Goal: Task Accomplishment & Management: Use online tool/utility

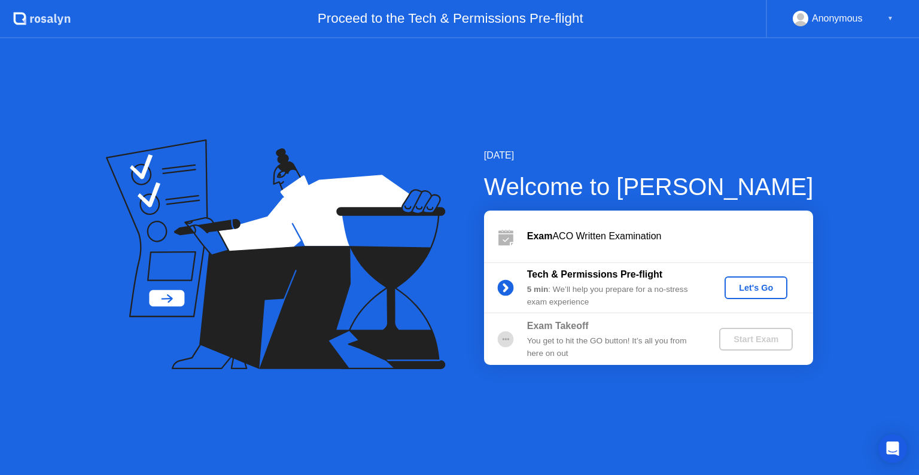
click at [749, 291] on div "Let's Go" at bounding box center [756, 288] width 53 height 10
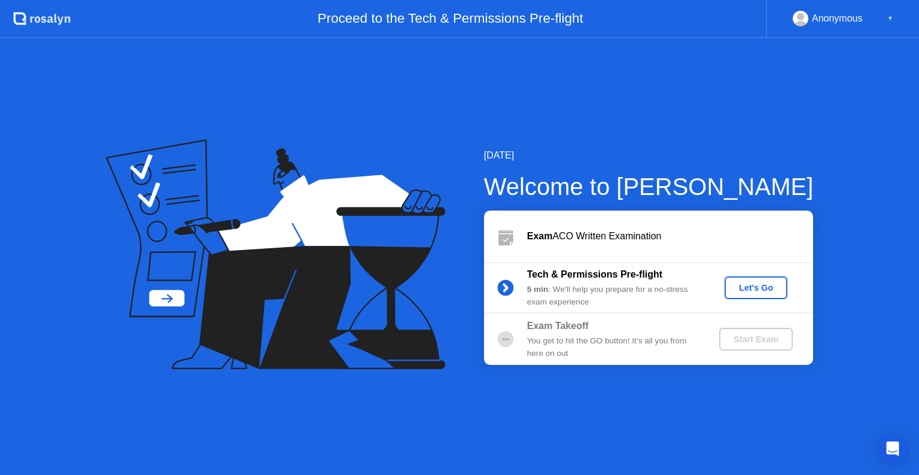
click at [754, 290] on div "Let's Go" at bounding box center [756, 288] width 53 height 10
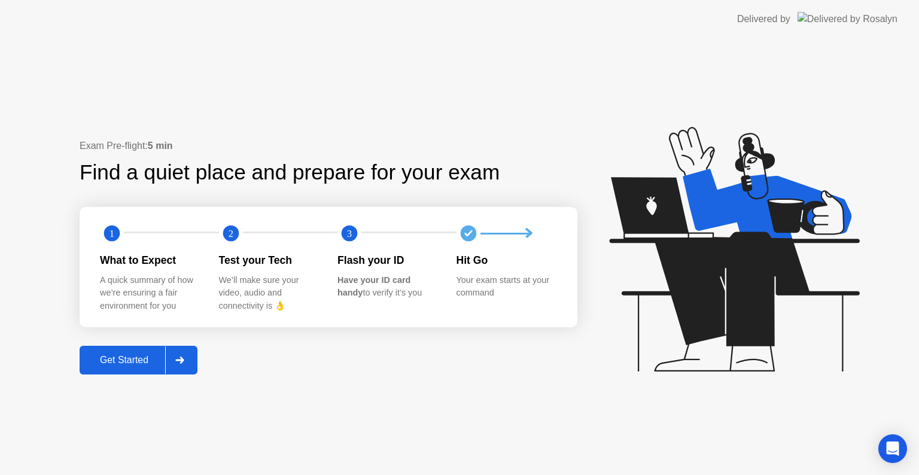
click at [189, 365] on div at bounding box center [179, 361] width 29 height 28
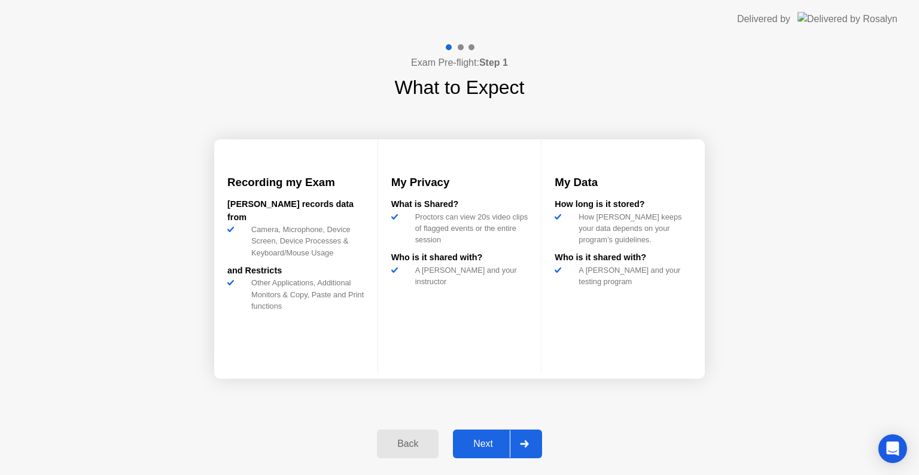
click at [493, 448] on div "Next" at bounding box center [483, 444] width 53 height 11
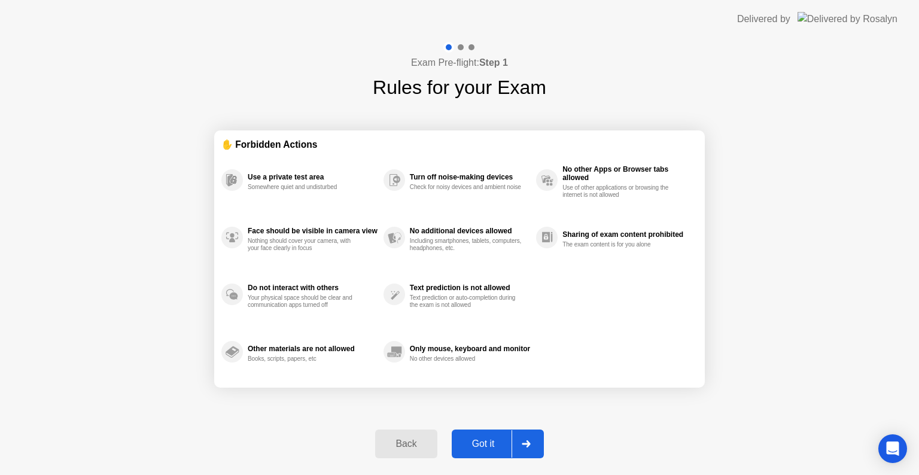
click at [484, 445] on div "Got it" at bounding box center [483, 444] width 56 height 11
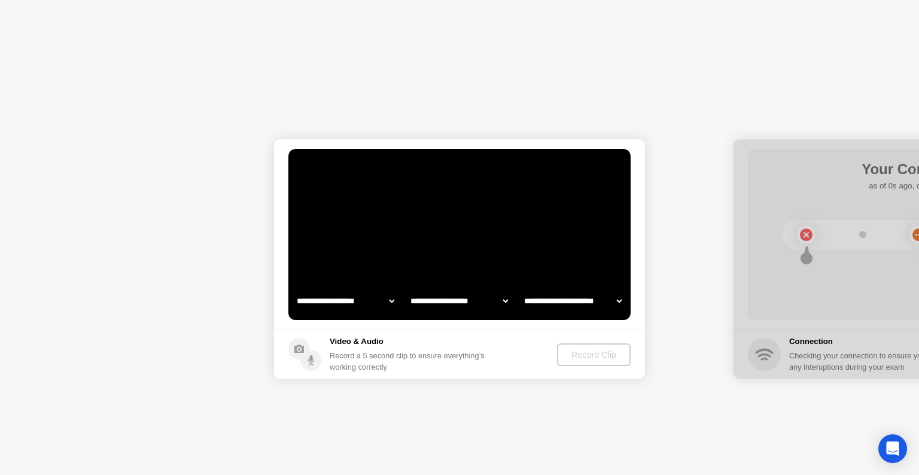
select select "**********"
select select "*******"
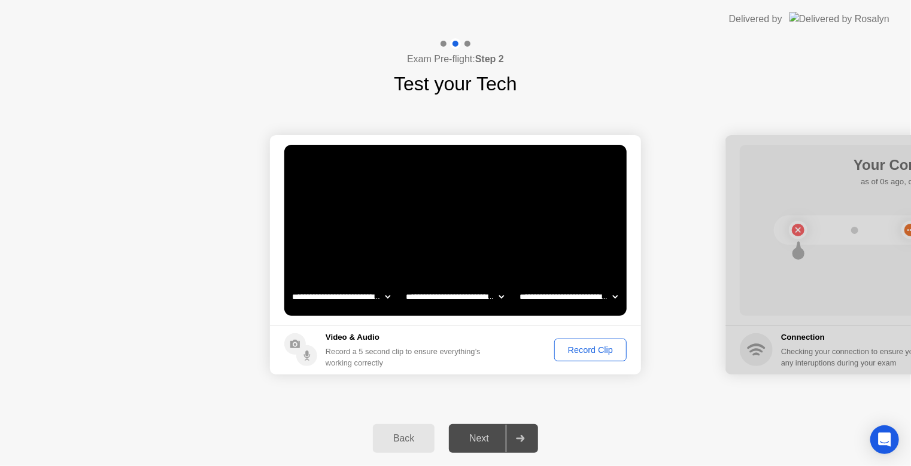
click at [388, 299] on select "**********" at bounding box center [341, 297] width 102 height 24
click at [290, 285] on select "**********" at bounding box center [341, 297] width 102 height 24
click at [383, 301] on select "**********" at bounding box center [341, 297] width 102 height 24
select select "**********"
click at [290, 285] on select "**********" at bounding box center [341, 297] width 102 height 24
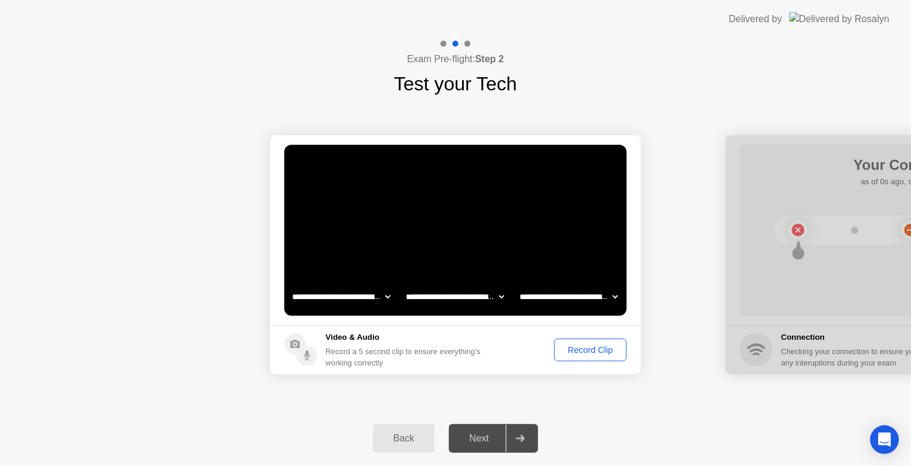
drag, startPoint x: 762, startPoint y: 281, endPoint x: 670, endPoint y: 288, distance: 91.9
click at [596, 353] on div "Record Clip" at bounding box center [590, 350] width 64 height 10
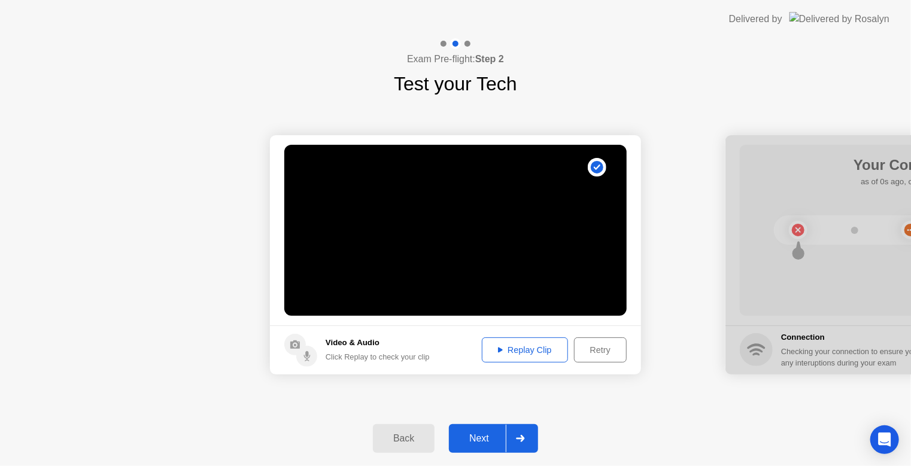
click at [506, 347] on div "Replay Clip" at bounding box center [525, 350] width 78 height 10
click at [521, 439] on icon at bounding box center [520, 438] width 8 height 7
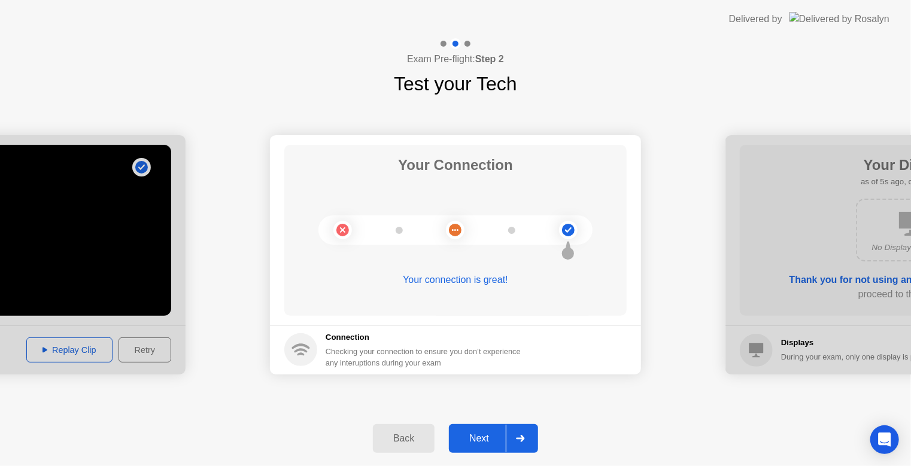
click at [520, 445] on div at bounding box center [520, 439] width 29 height 28
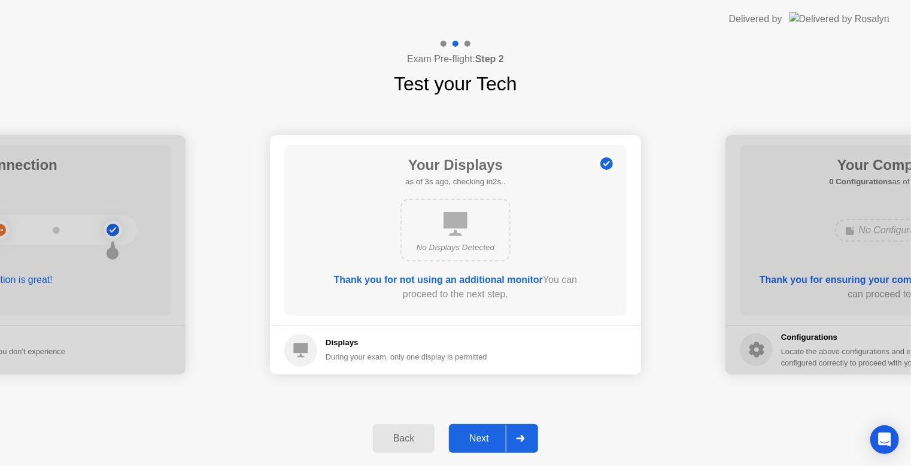
click at [529, 445] on div at bounding box center [520, 439] width 29 height 28
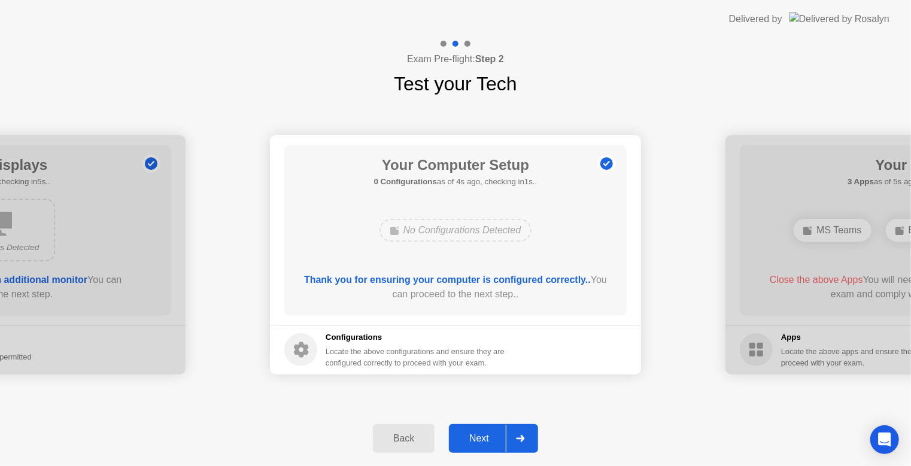
click at [534, 446] on div at bounding box center [520, 439] width 29 height 28
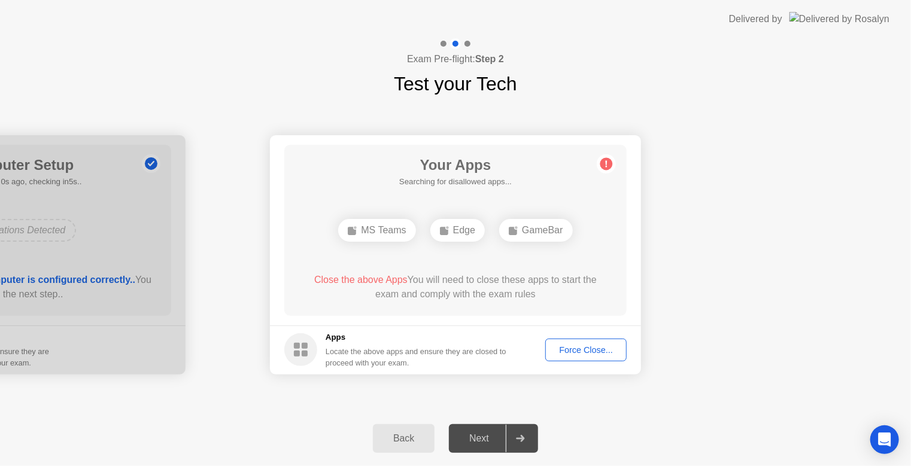
click at [358, 280] on span "Close the above Apps" at bounding box center [360, 280] width 93 height 10
click at [584, 354] on div "Force Close..." at bounding box center [585, 350] width 73 height 10
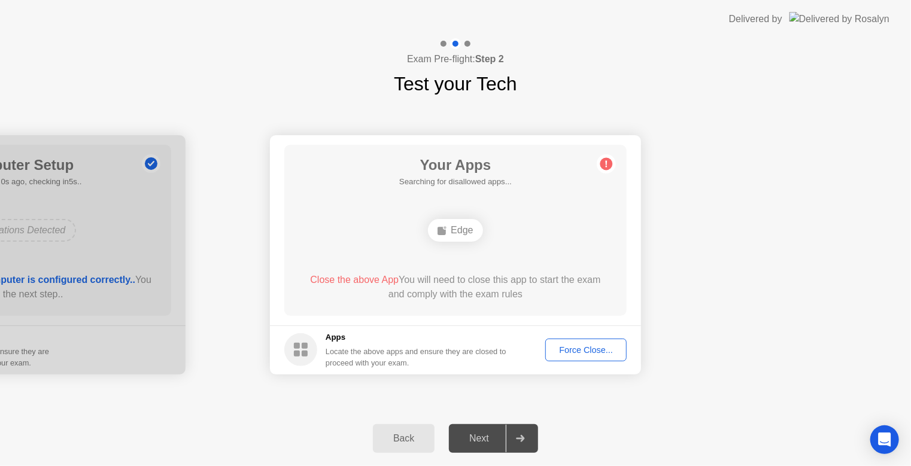
click at [593, 353] on div "Force Close..." at bounding box center [585, 350] width 73 height 10
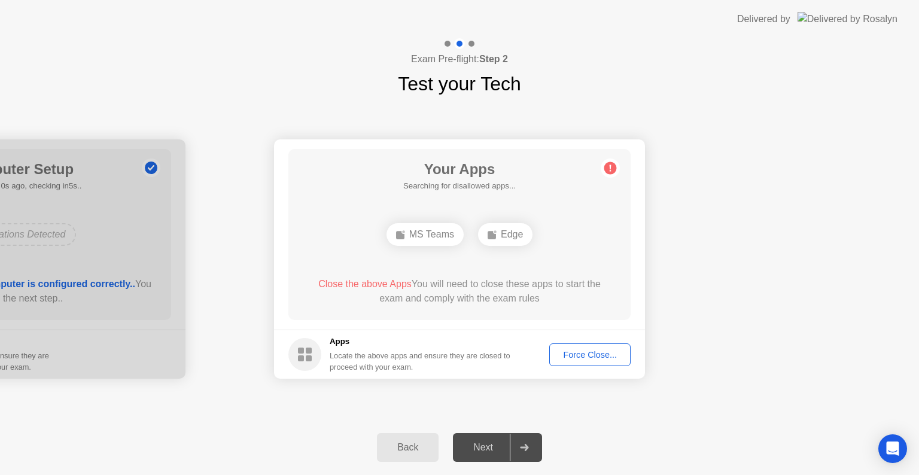
click at [592, 358] on div "Force Close..." at bounding box center [590, 355] width 73 height 10
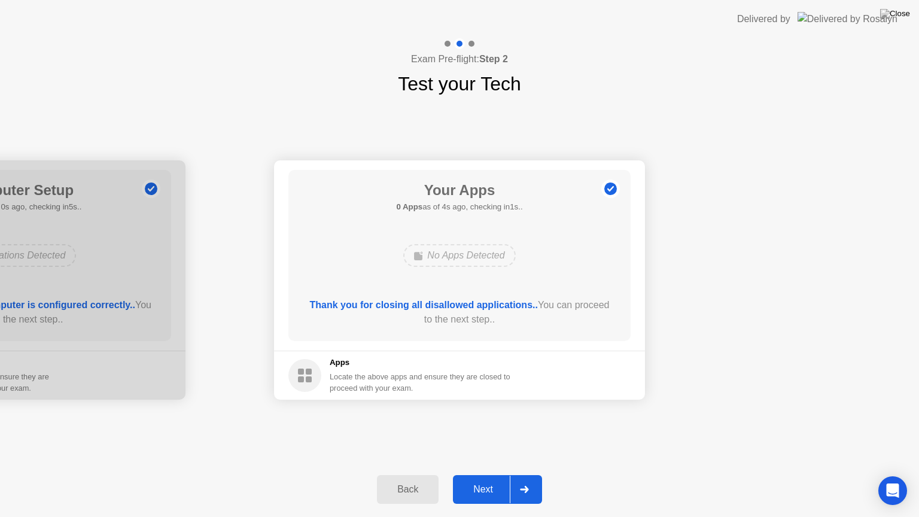
click at [525, 475] on icon at bounding box center [524, 489] width 8 height 7
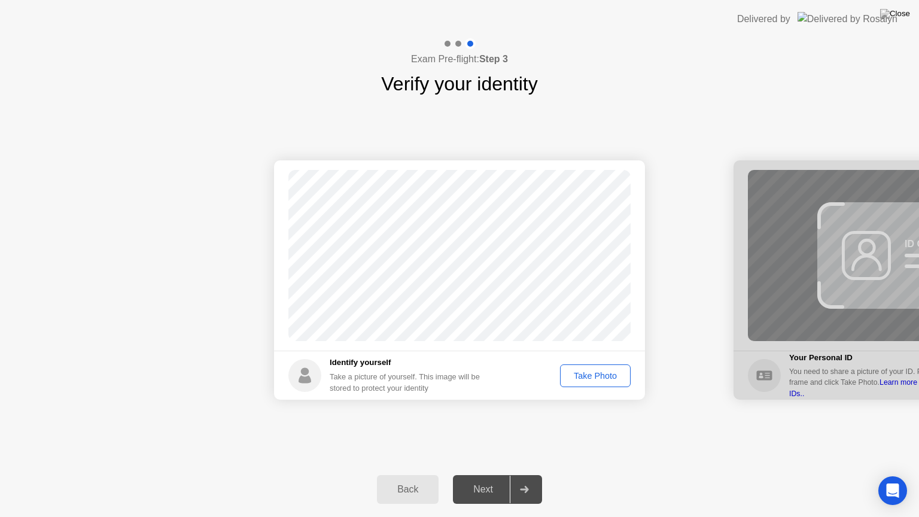
click at [603, 376] on div "Take Photo" at bounding box center [595, 376] width 62 height 10
click at [614, 377] on div "Retake" at bounding box center [603, 376] width 47 height 10
click at [605, 380] on div "Take Photo" at bounding box center [595, 376] width 62 height 10
click at [605, 378] on div "Retake" at bounding box center [603, 376] width 47 height 10
click at [605, 378] on div "Take Photo" at bounding box center [595, 376] width 62 height 10
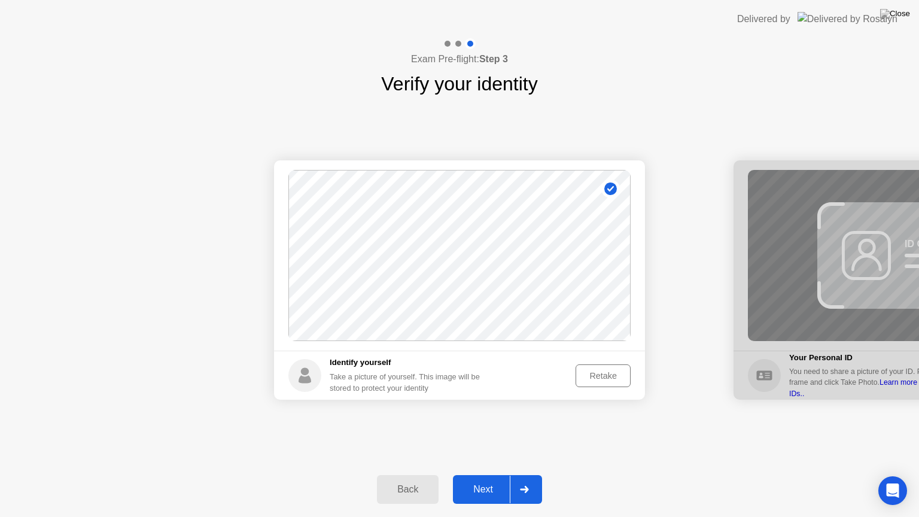
click at [608, 375] on div "Retake" at bounding box center [603, 376] width 47 height 10
click at [529, 475] on div at bounding box center [524, 490] width 29 height 28
drag, startPoint x: 529, startPoint y: 494, endPoint x: 543, endPoint y: 476, distance: 23.5
click at [543, 475] on div "Back Next" at bounding box center [459, 489] width 919 height 55
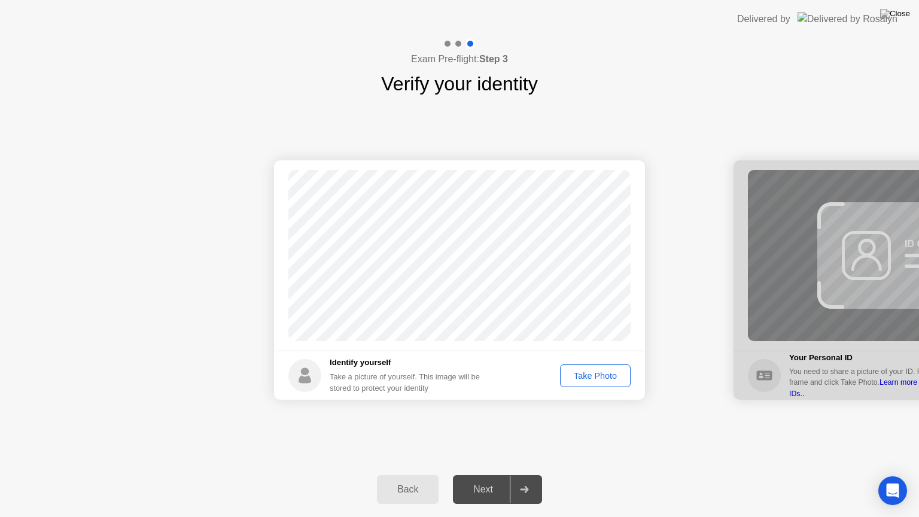
click at [588, 374] on div "Take Photo" at bounding box center [595, 376] width 62 height 10
click at [521, 475] on icon at bounding box center [524, 489] width 9 height 7
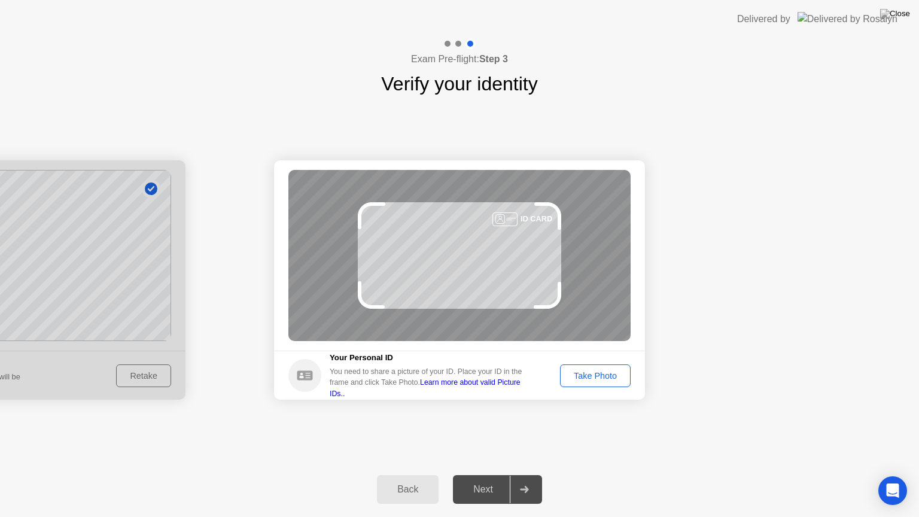
click at [601, 374] on div "Take Photo" at bounding box center [595, 376] width 62 height 10
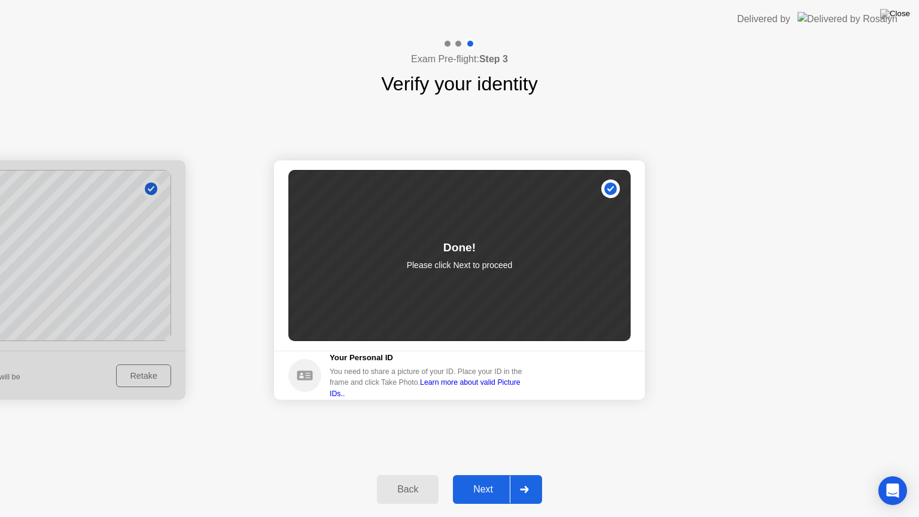
click at [534, 475] on div at bounding box center [524, 490] width 29 height 28
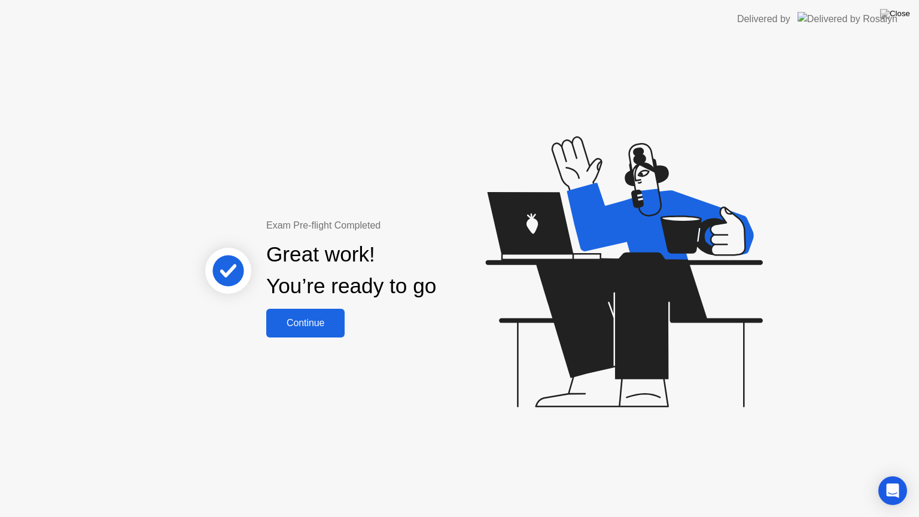
click at [327, 324] on div "Continue" at bounding box center [305, 323] width 71 height 11
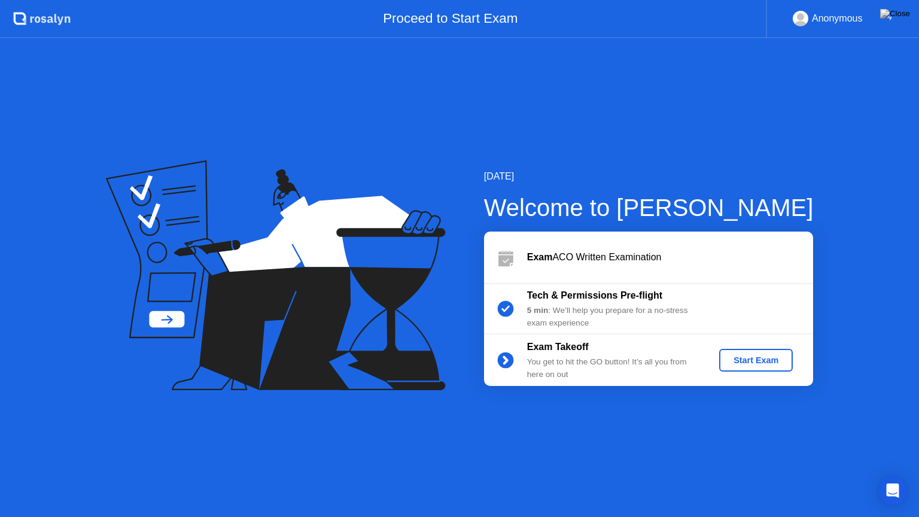
click at [742, 360] on div "Start Exam" at bounding box center [756, 361] width 64 height 10
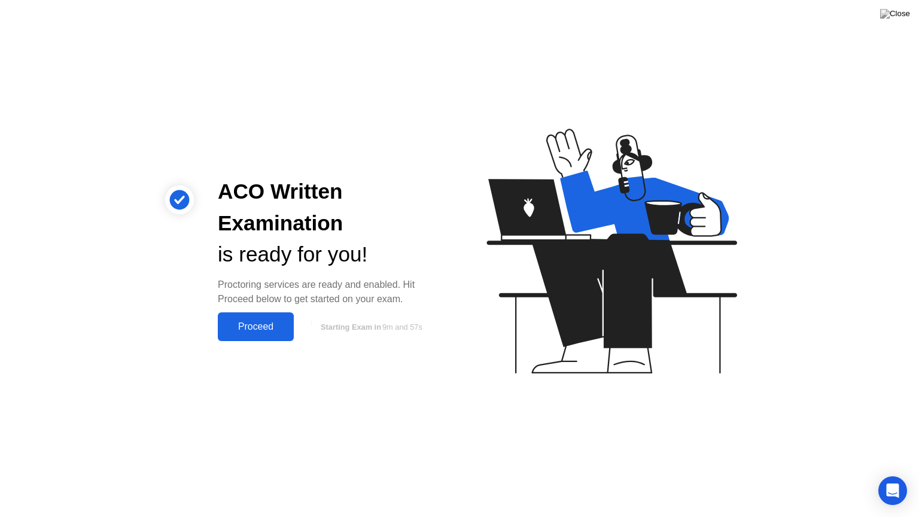
click at [260, 323] on div "Proceed" at bounding box center [255, 326] width 69 height 11
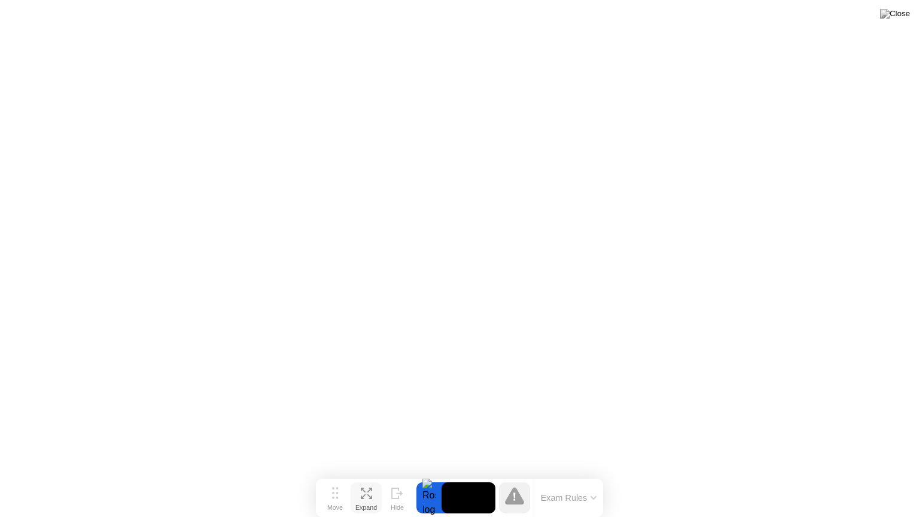
click at [371, 475] on div "Expand" at bounding box center [367, 507] width 22 height 7
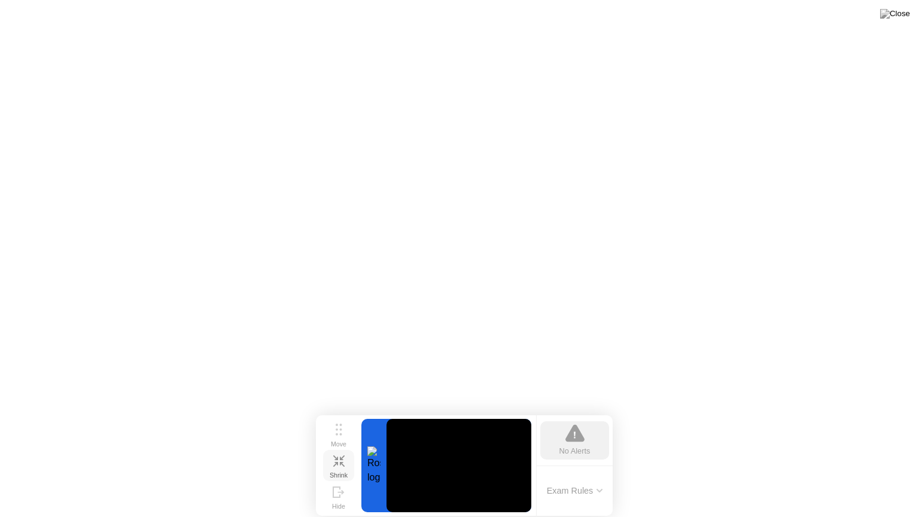
click at [340, 461] on icon at bounding box center [338, 460] width 11 height 11
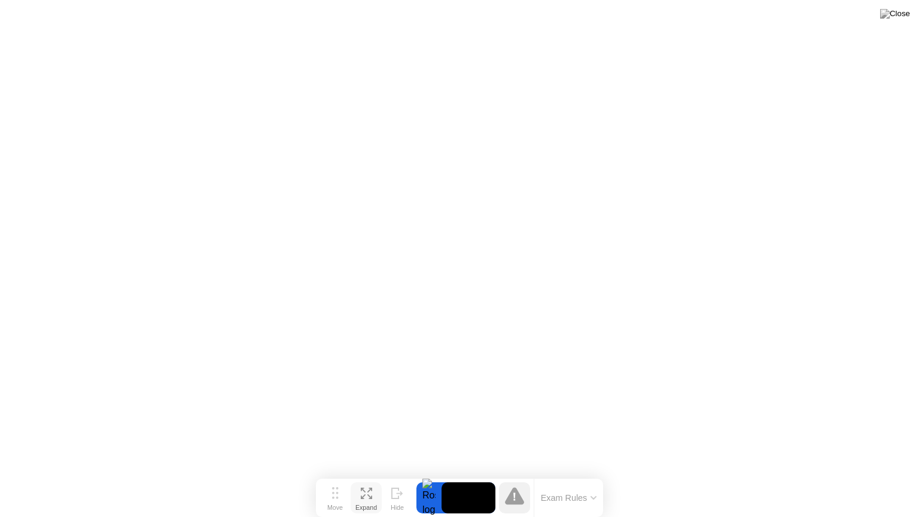
click at [563, 475] on button "Exam Rules" at bounding box center [568, 498] width 63 height 11
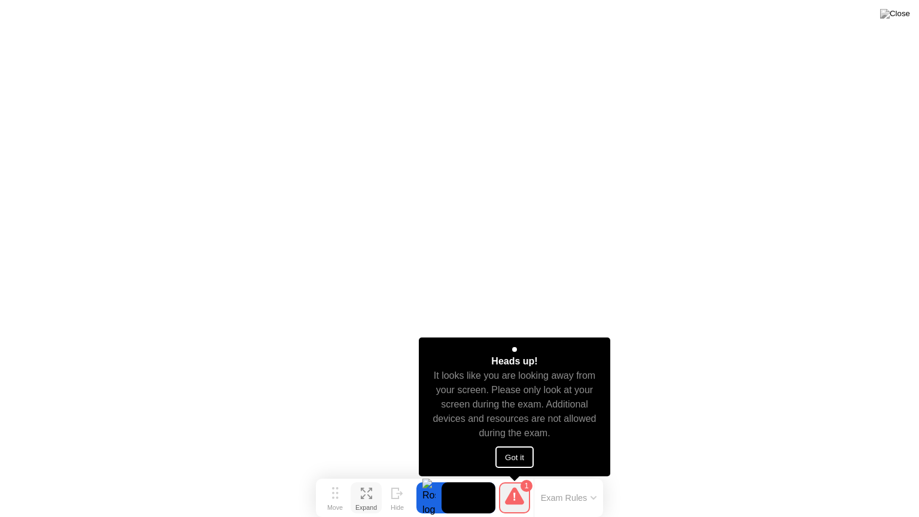
click at [524, 455] on button "Got it" at bounding box center [515, 457] width 38 height 22
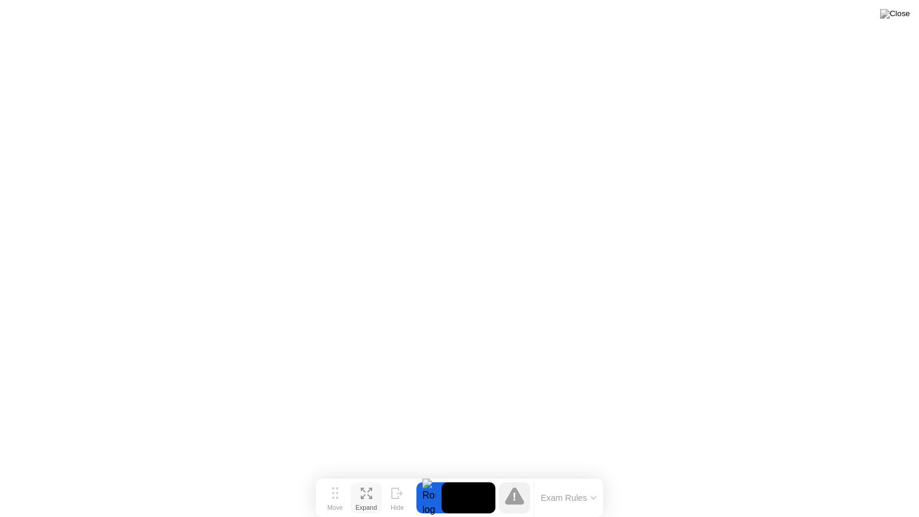
click at [567, 475] on button "Exam Rules" at bounding box center [568, 498] width 63 height 11
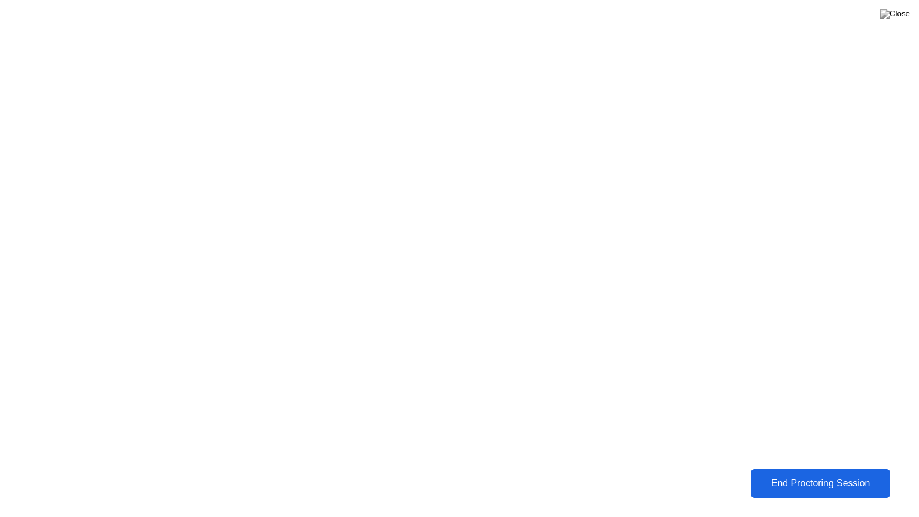
click at [780, 475] on button "End Proctoring Session" at bounding box center [820, 483] width 141 height 29
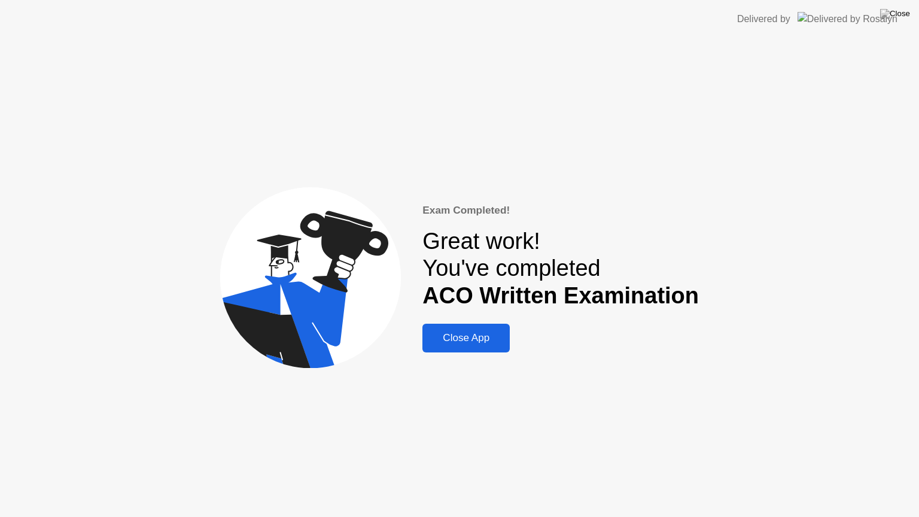
click at [475, 330] on button "Close App" at bounding box center [466, 338] width 87 height 29
